Goal: Transaction & Acquisition: Purchase product/service

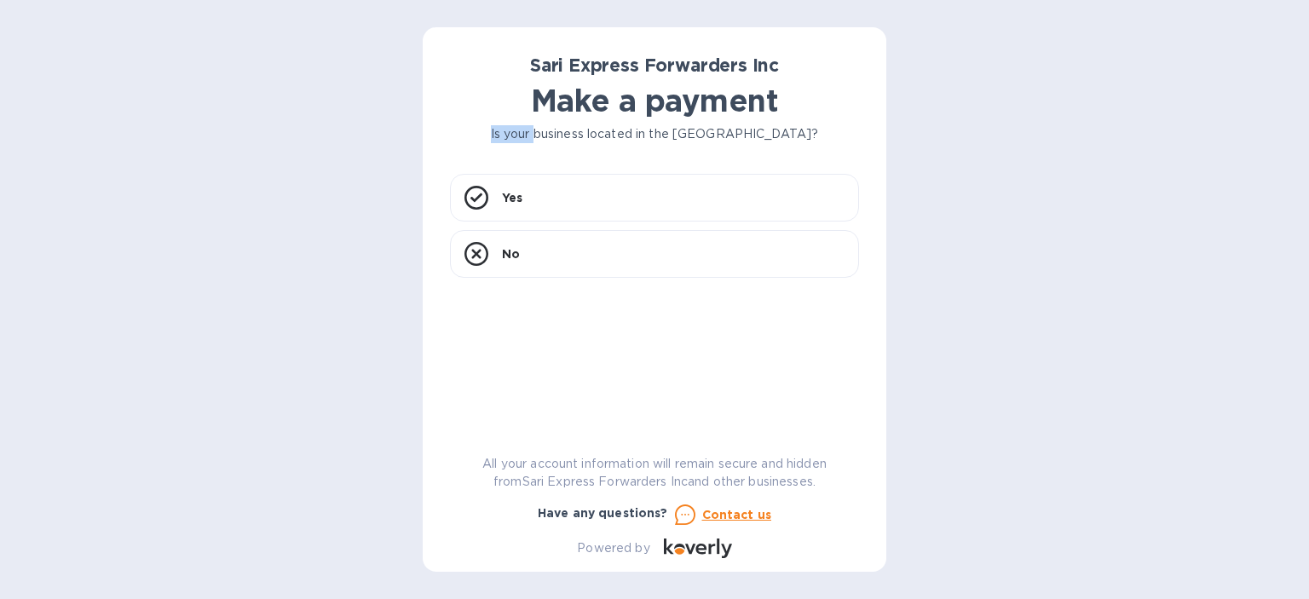
drag, startPoint x: 518, startPoint y: 134, endPoint x: 598, endPoint y: 139, distance: 79.4
click at [581, 139] on p "Is your business located in the [GEOGRAPHIC_DATA]?" at bounding box center [654, 134] width 409 height 18
click at [610, 139] on p "Is your business located in the [GEOGRAPHIC_DATA]?" at bounding box center [654, 134] width 409 height 18
drag, startPoint x: 726, startPoint y: 142, endPoint x: 747, endPoint y: 134, distance: 21.9
click at [747, 134] on p "Is your business located in the [GEOGRAPHIC_DATA]?" at bounding box center [654, 134] width 409 height 18
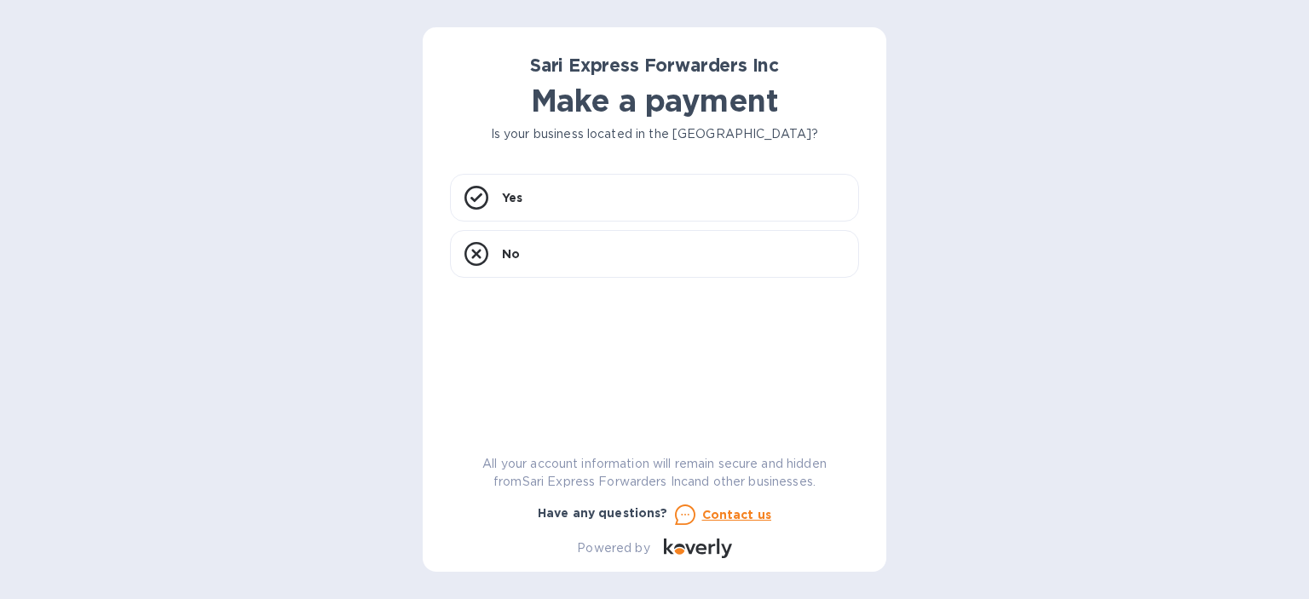
click at [645, 156] on div "Sari Express Forwarders Inc Make a payment Is your business located in [GEOGRAP…" at bounding box center [654, 307] width 409 height 504
drag, startPoint x: 516, startPoint y: 133, endPoint x: 782, endPoint y: 136, distance: 266.0
click at [782, 136] on p "Is your business located in the [GEOGRAPHIC_DATA]?" at bounding box center [654, 134] width 409 height 18
copy p "Is your business located in [GEOGRAPHIC_DATA]"
click at [506, 257] on p "No" at bounding box center [511, 254] width 18 height 17
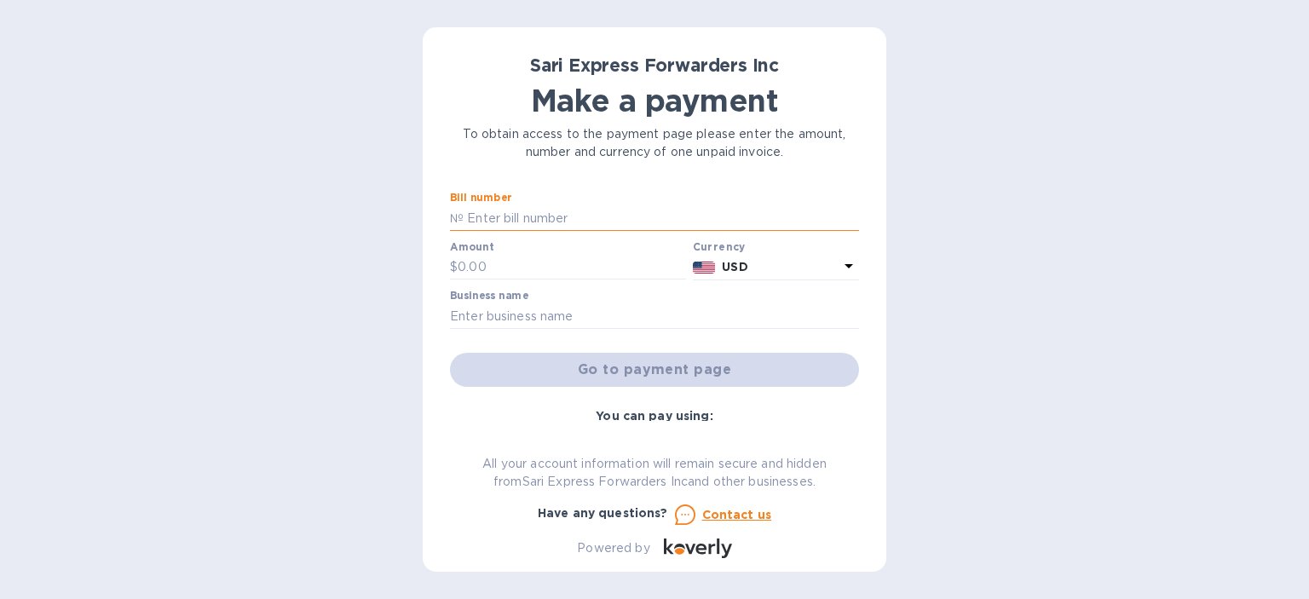
click at [505, 214] on input "text" at bounding box center [662, 218] width 396 height 26
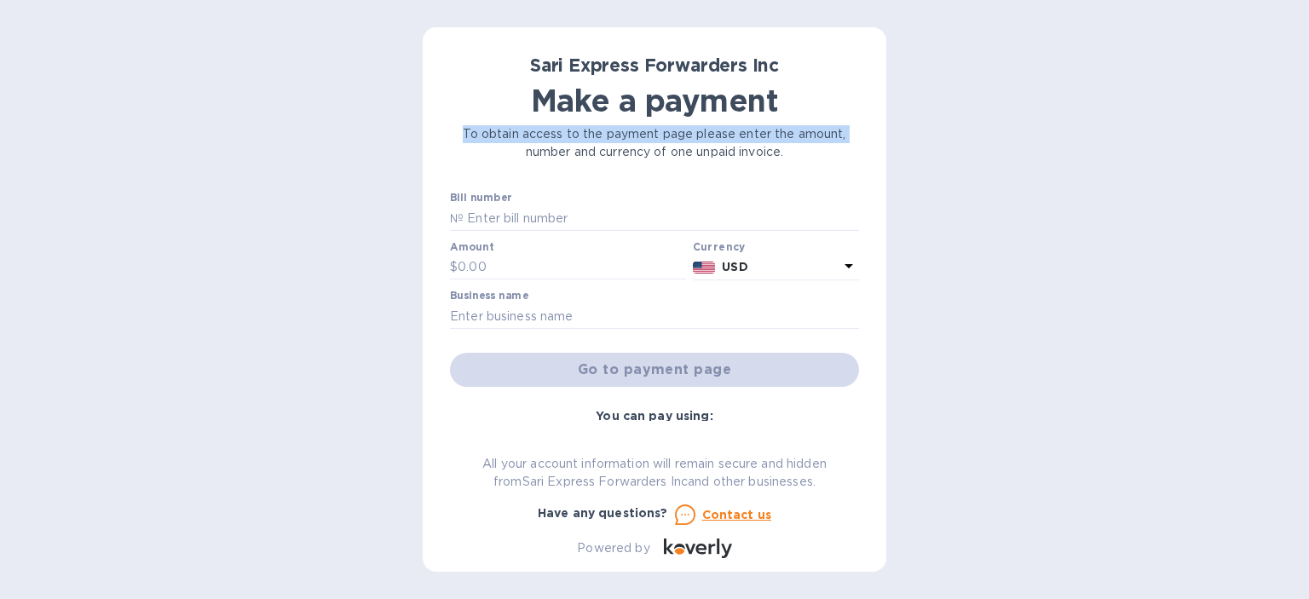
drag, startPoint x: 465, startPoint y: 134, endPoint x: 525, endPoint y: 146, distance: 61.7
click at [525, 146] on p "To obtain access to the payment page please enter the amount, number and curren…" at bounding box center [654, 143] width 409 height 36
drag, startPoint x: 525, startPoint y: 146, endPoint x: 535, endPoint y: 147, distance: 9.5
click at [514, 142] on div at bounding box center [514, 142] width 0 height 0
drag, startPoint x: 535, startPoint y: 147, endPoint x: 551, endPoint y: 149, distance: 16.3
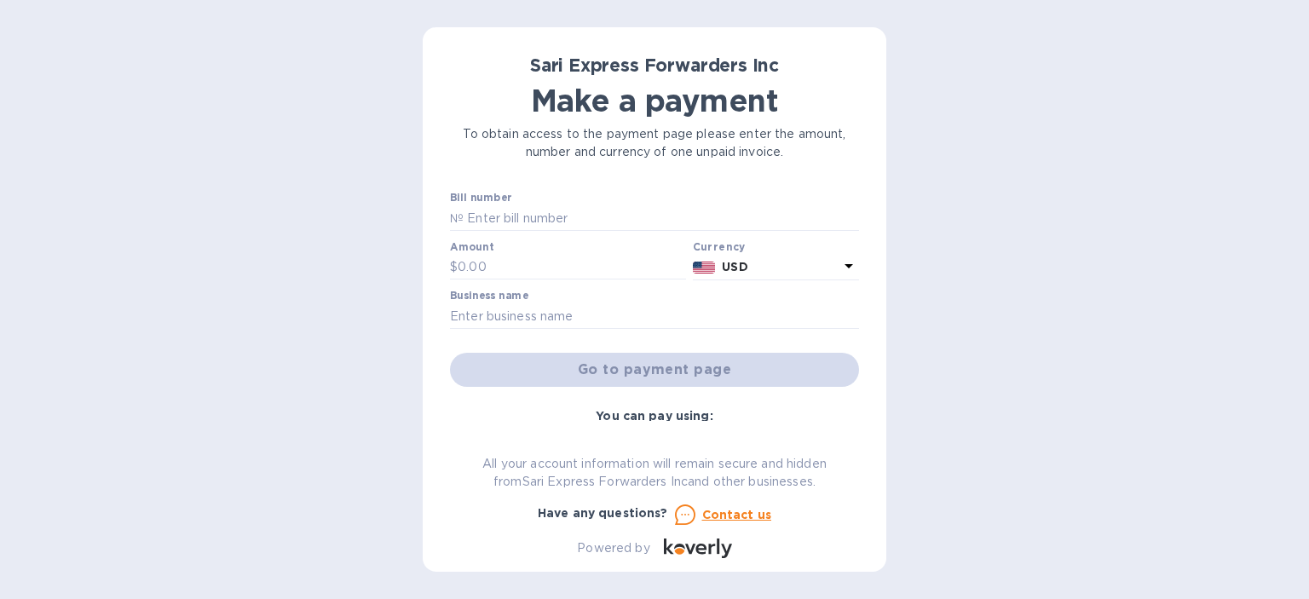
click at [541, 147] on p "To obtain access to the payment page please enter the amount, number and curren…" at bounding box center [654, 143] width 409 height 36
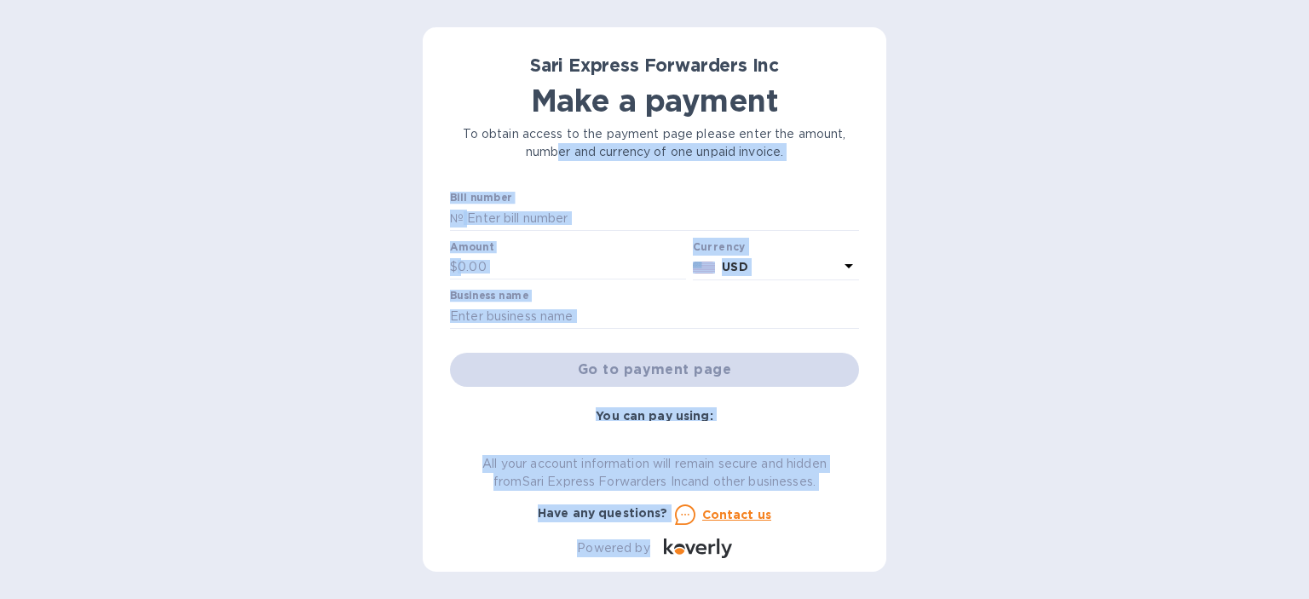
drag, startPoint x: 551, startPoint y: 149, endPoint x: 665, endPoint y: 153, distance: 114.3
click at [665, 153] on body "Sari Express Forwarders Inc Make a payment To obtain access to the payment page…" at bounding box center [654, 299] width 1309 height 599
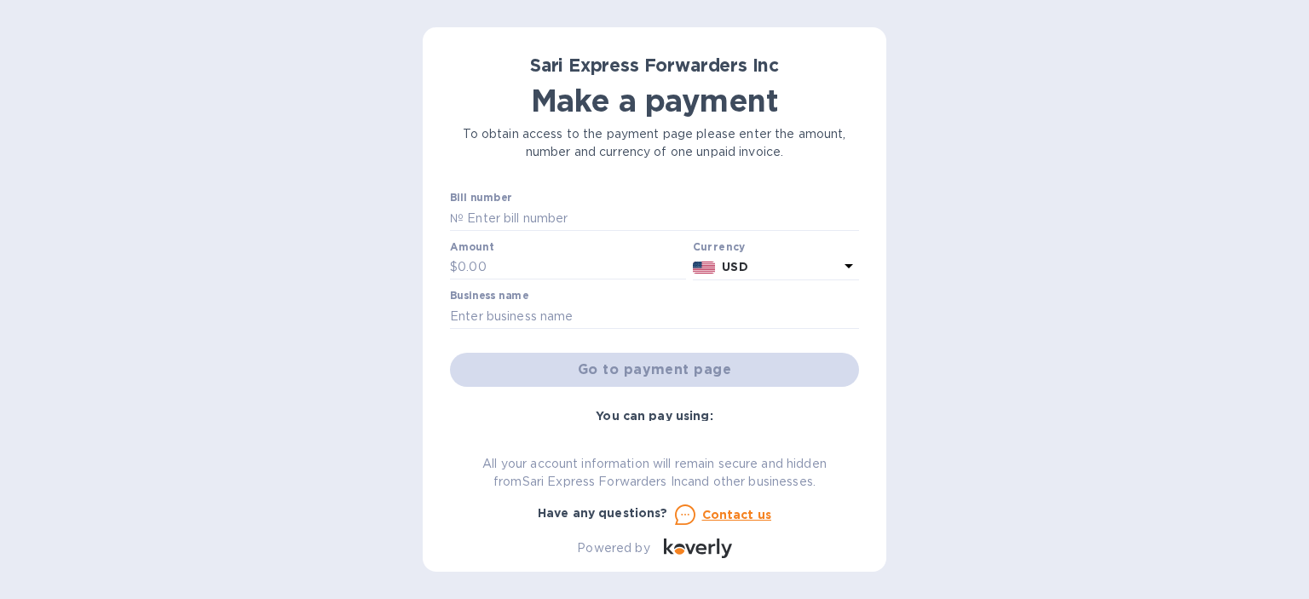
click at [481, 80] on div "Make a payment" at bounding box center [655, 100] width 416 height 43
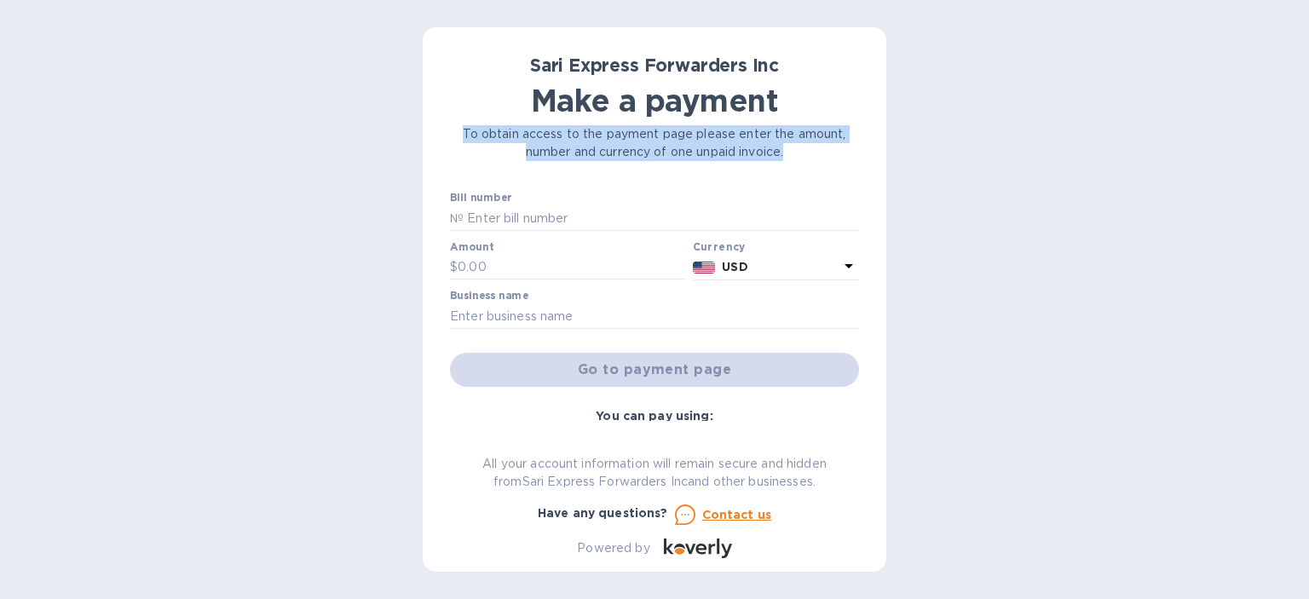
drag, startPoint x: 465, startPoint y: 134, endPoint x: 784, endPoint y: 159, distance: 320.7
click at [784, 159] on p "To obtain access to the payment page please enter the amount, number and curren…" at bounding box center [654, 143] width 409 height 36
copy p "To obtain access to the payment page please enter the amount, number and curren…"
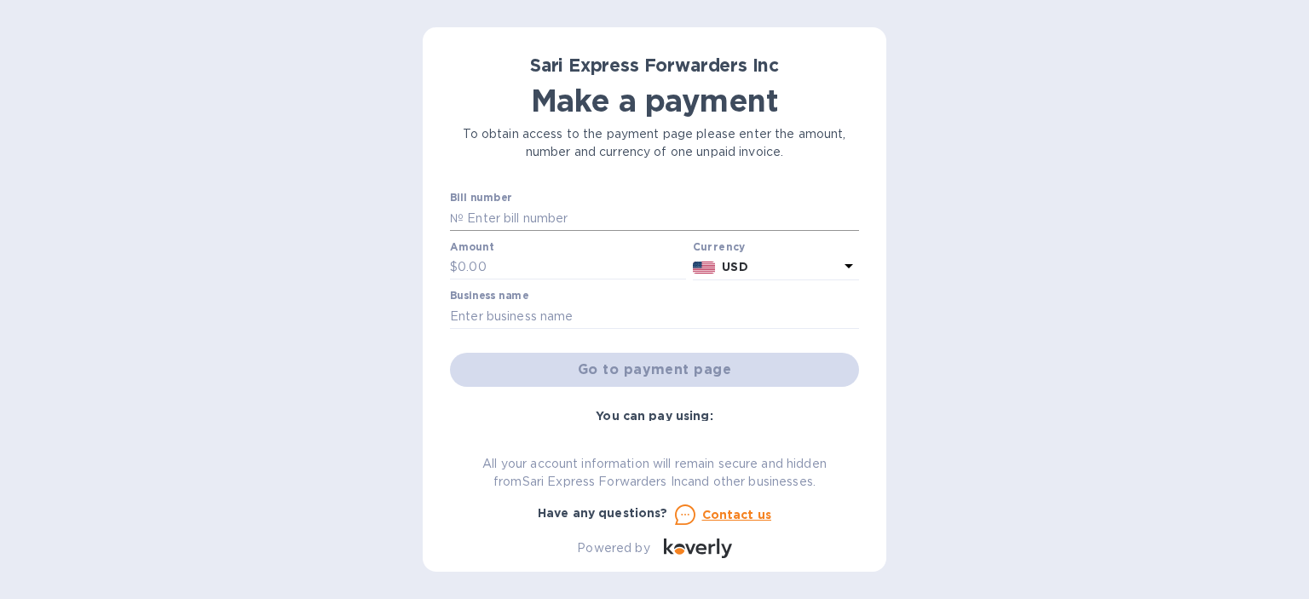
click at [484, 219] on input "text" at bounding box center [662, 218] width 396 height 26
drag, startPoint x: 584, startPoint y: 217, endPoint x: 421, endPoint y: 218, distance: 162.8
click at [423, 218] on div "Sari Express Forwarders Inc Make a payment To obtain access to the payment page…" at bounding box center [655, 299] width 464 height 545
drag, startPoint x: 454, startPoint y: 220, endPoint x: 471, endPoint y: 219, distance: 16.2
click at [463, 220] on div "№" at bounding box center [654, 218] width 409 height 26
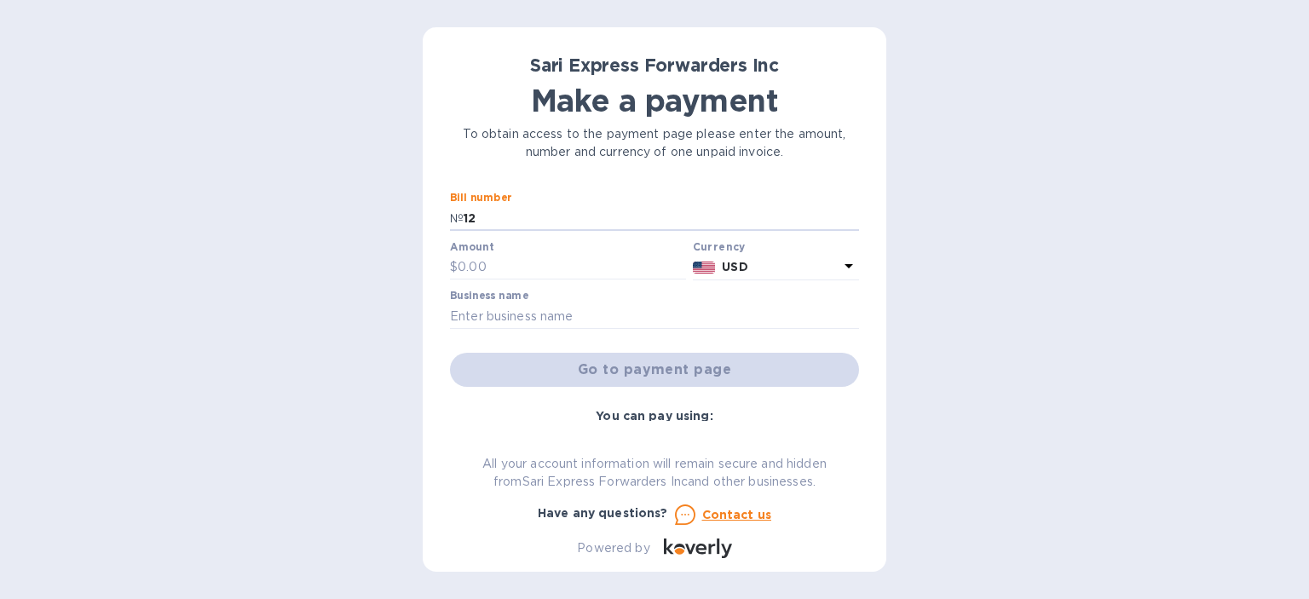
type input "1"
type input "124770"
click at [491, 268] on input "text" at bounding box center [572, 268] width 228 height 26
type input "100.00"
click at [454, 298] on label "Business name" at bounding box center [489, 297] width 78 height 10
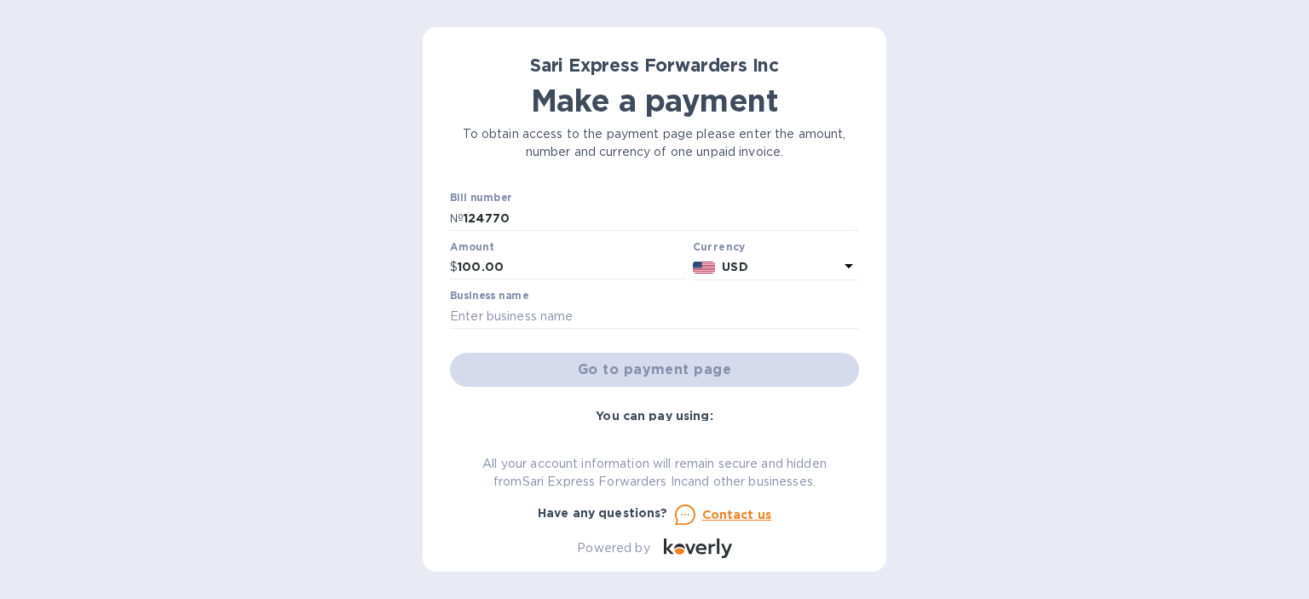
click at [482, 299] on label "Business name" at bounding box center [489, 297] width 78 height 10
click at [480, 322] on input "text" at bounding box center [654, 316] width 409 height 26
type input "Equipos y Representaciones SA de CV"
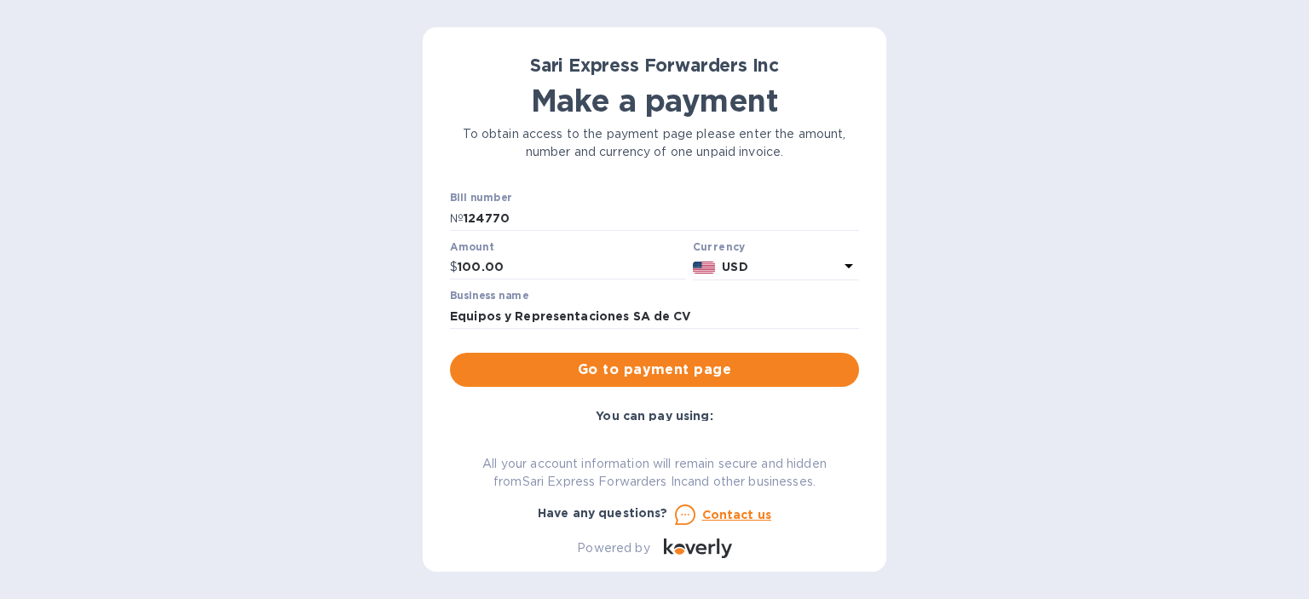
drag, startPoint x: 573, startPoint y: 373, endPoint x: 470, endPoint y: 422, distance: 114.0
click at [470, 422] on div "Sari Express Forwarders Inc Make a payment To obtain access to the payment page…" at bounding box center [654, 307] width 409 height 504
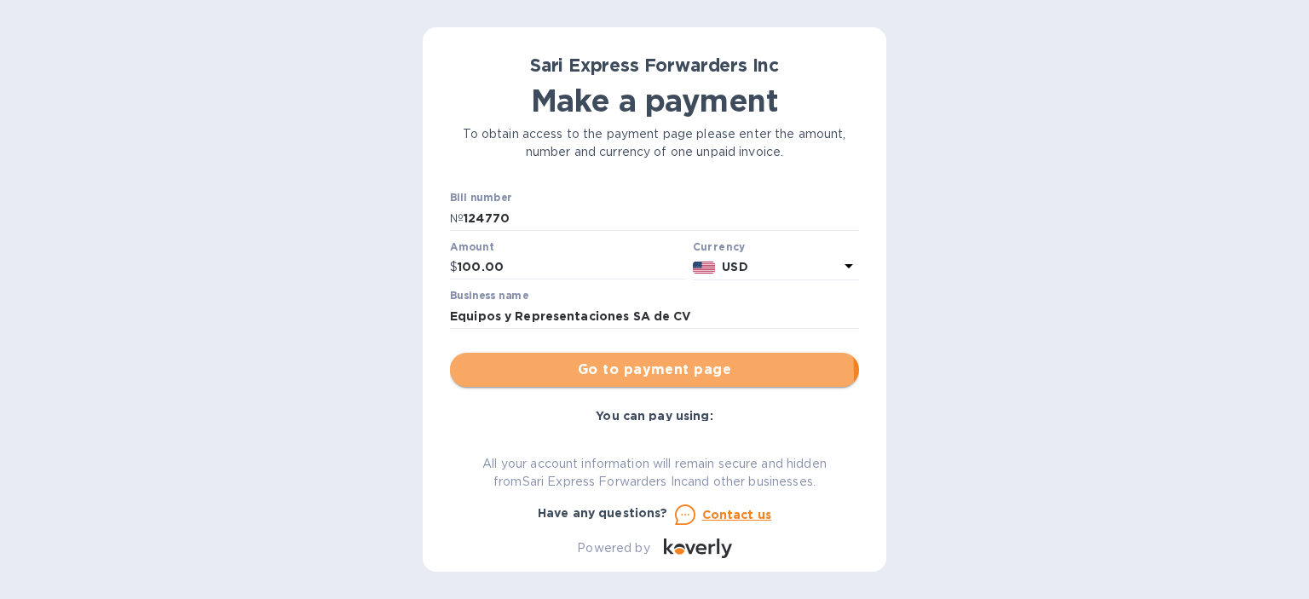
click at [614, 375] on span "Go to payment page" at bounding box center [655, 370] width 382 height 20
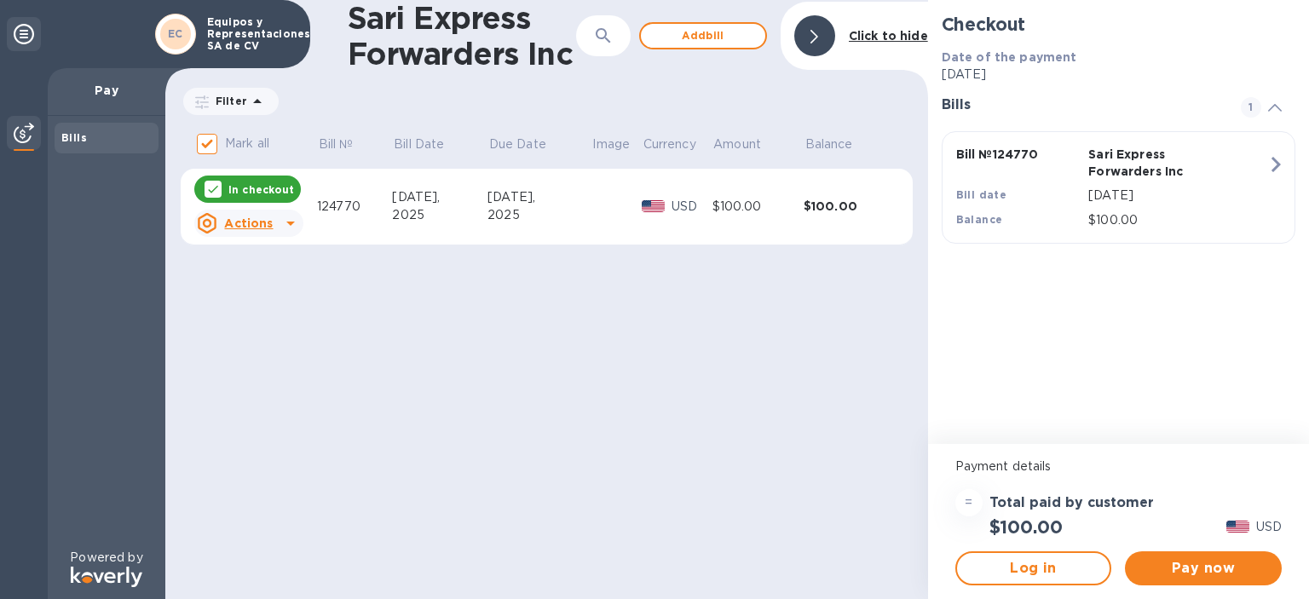
click at [1277, 169] on icon "button" at bounding box center [1276, 164] width 31 height 31
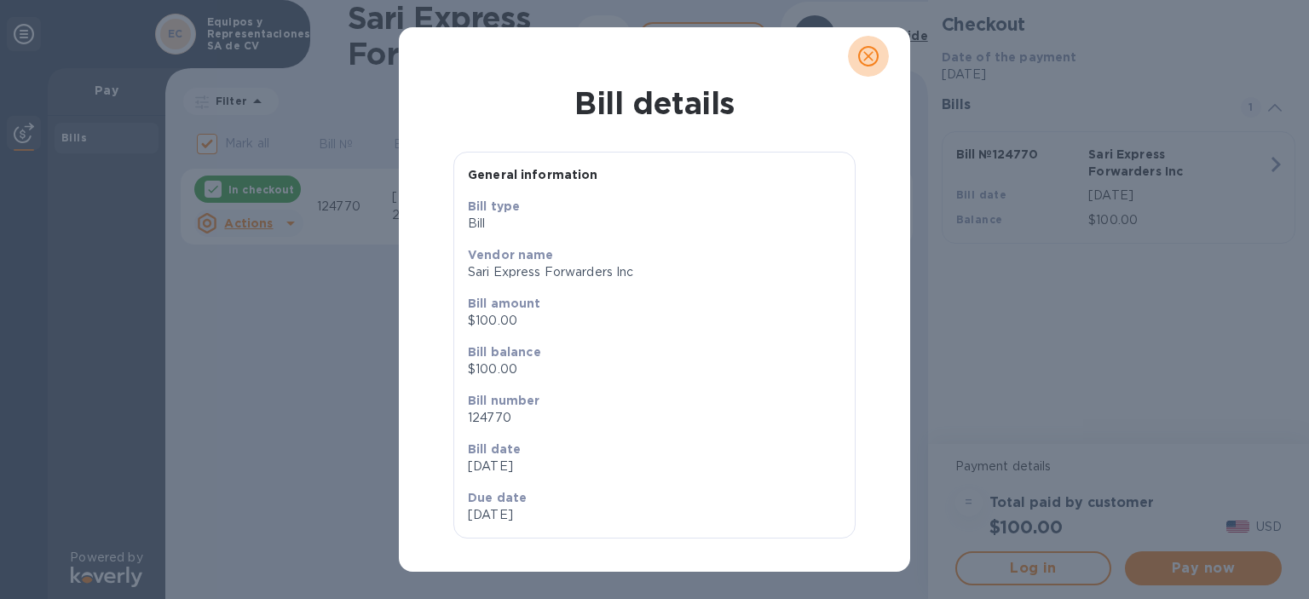
click at [870, 63] on icon "close" at bounding box center [868, 56] width 17 height 17
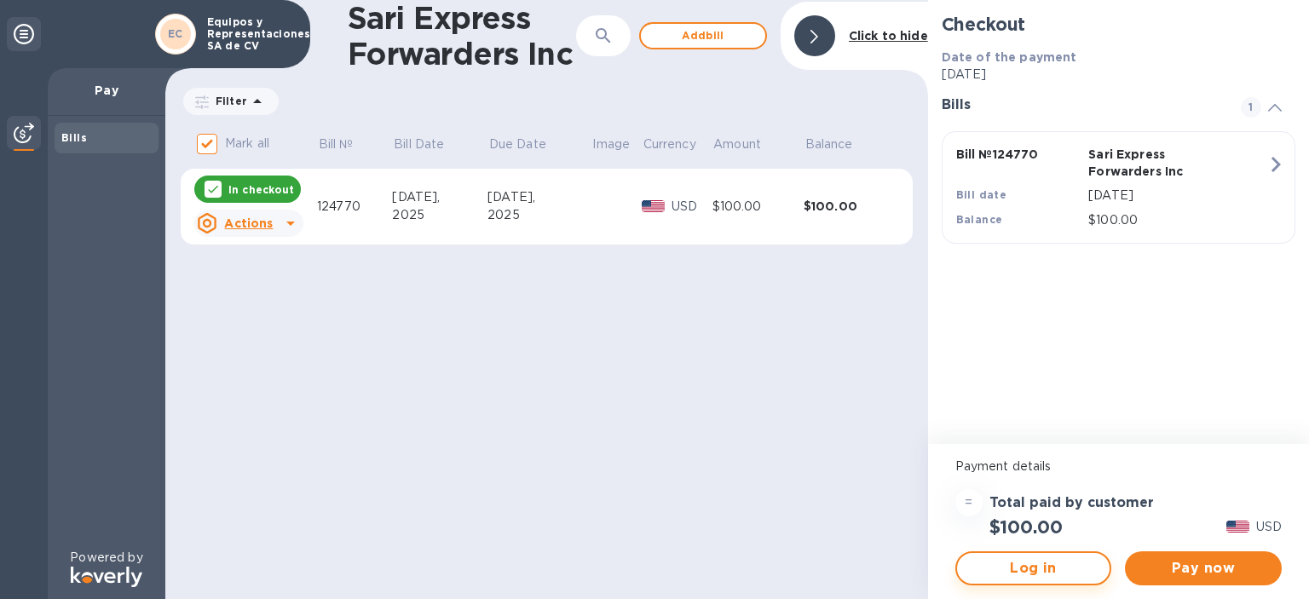
click at [1034, 572] on span "Log in" at bounding box center [1034, 568] width 126 height 20
